Goal: Navigation & Orientation: Find specific page/section

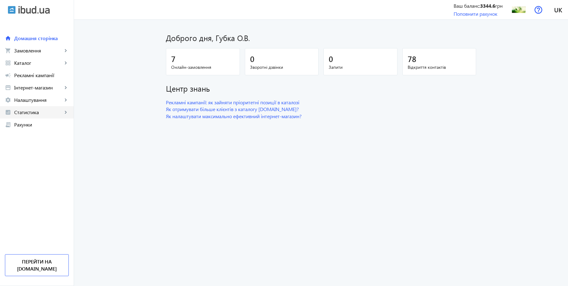
click at [30, 117] on link "analytics Статистика keyboard_arrow_right" at bounding box center [37, 112] width 74 height 12
click at [30, 157] on link "Витрати" at bounding box center [37, 161] width 74 height 12
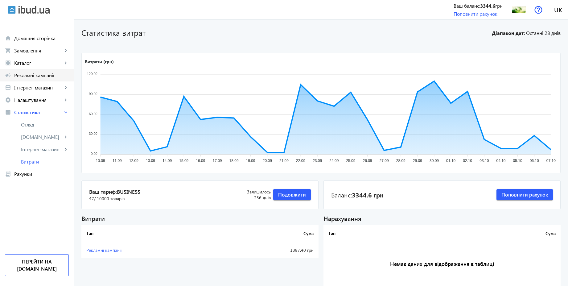
click at [53, 76] on span "Рекламні кампанії" at bounding box center [41, 75] width 55 height 6
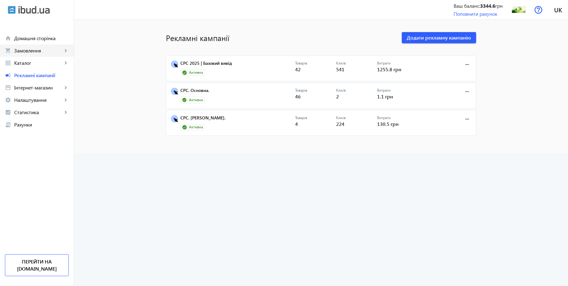
click at [44, 51] on span "Замовлення" at bounding box center [38, 50] width 48 height 6
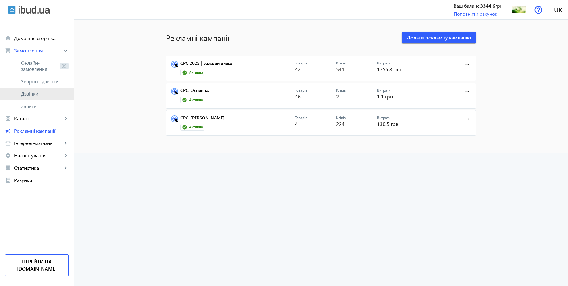
click at [35, 96] on span "Дзвінки" at bounding box center [45, 94] width 48 height 6
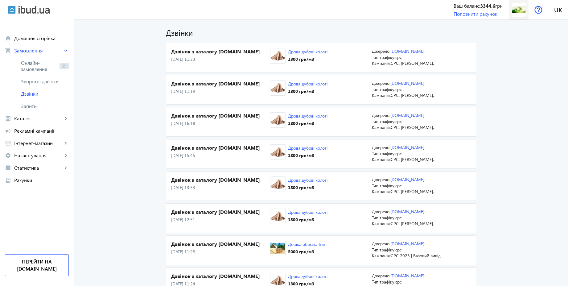
click at [519, 11] on img at bounding box center [519, 10] width 14 height 14
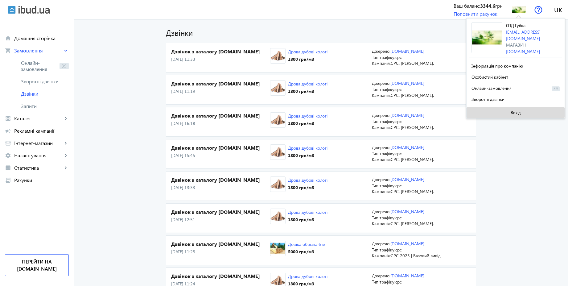
click at [519, 112] on span "Вихід" at bounding box center [516, 112] width 10 height 5
